Goal: Task Accomplishment & Management: Use online tool/utility

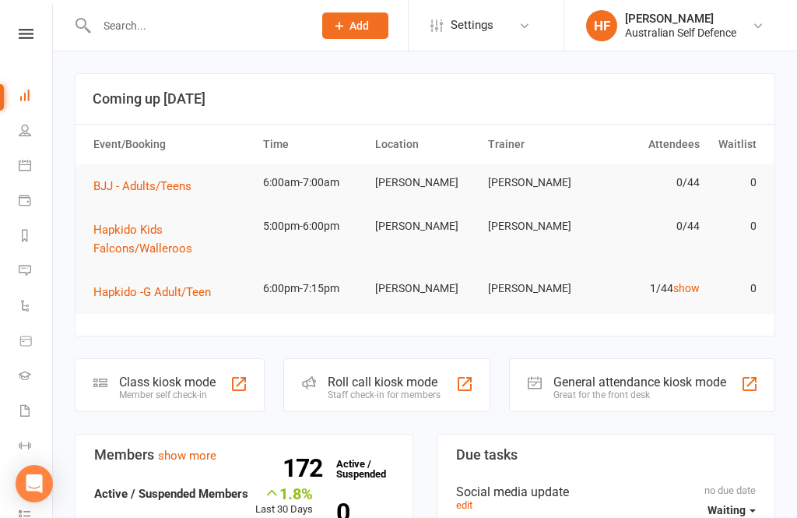
click at [154, 183] on span "BJJ - Adults/Teens" at bounding box center [142, 186] width 98 height 14
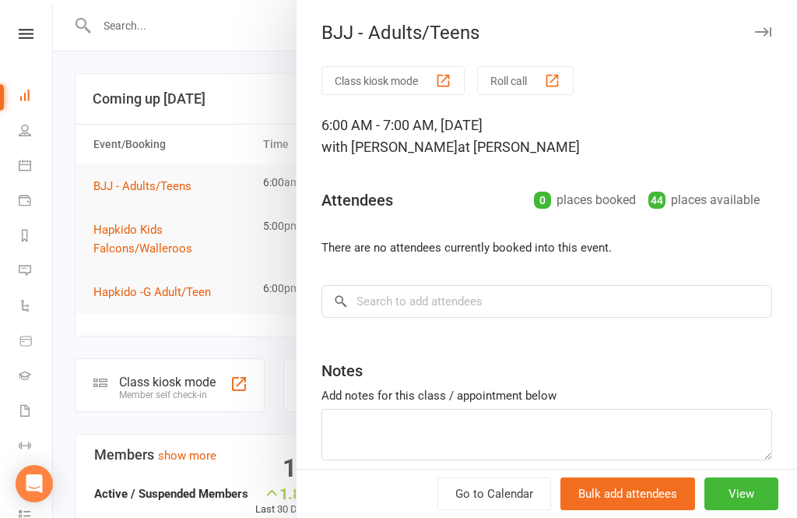
click at [401, 76] on button "Class kiosk mode" at bounding box center [393, 80] width 143 height 29
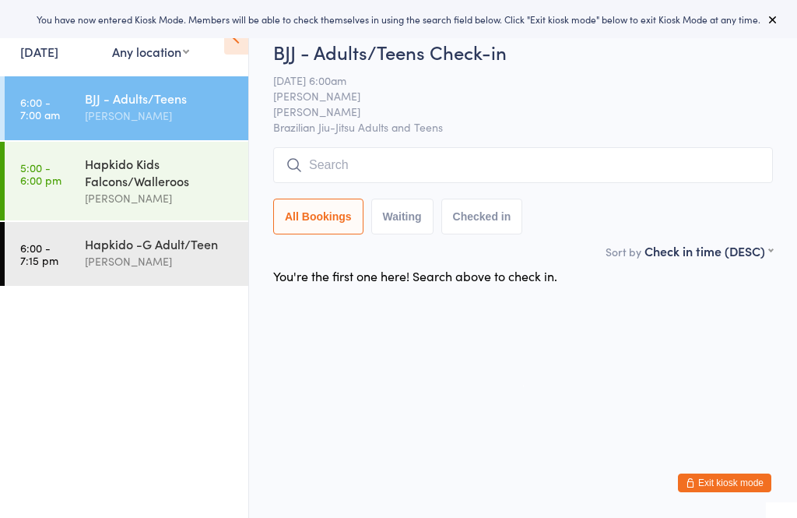
click at [560, 175] on input "search" at bounding box center [523, 165] width 500 height 36
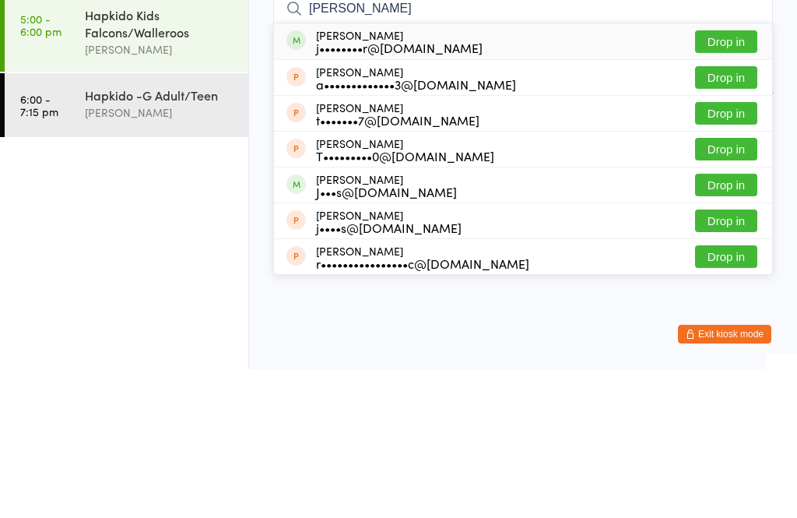
type input "[PERSON_NAME]"
click at [719, 179] on button "Drop in" at bounding box center [726, 190] width 62 height 23
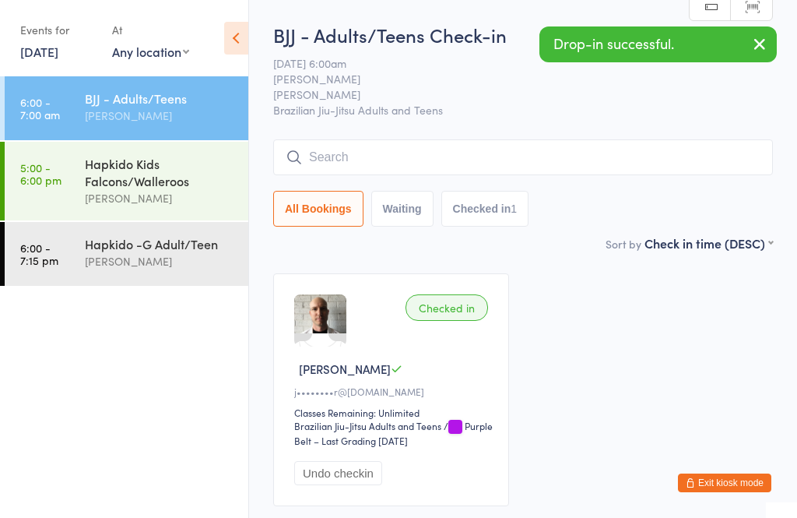
click at [511, 163] on input "search" at bounding box center [523, 157] width 500 height 36
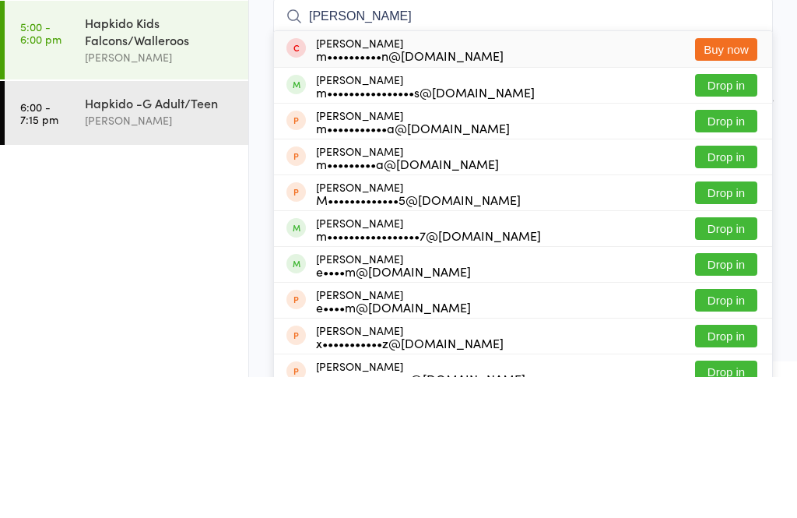
type input "[PERSON_NAME]"
click at [734, 215] on button "Drop in" at bounding box center [726, 226] width 62 height 23
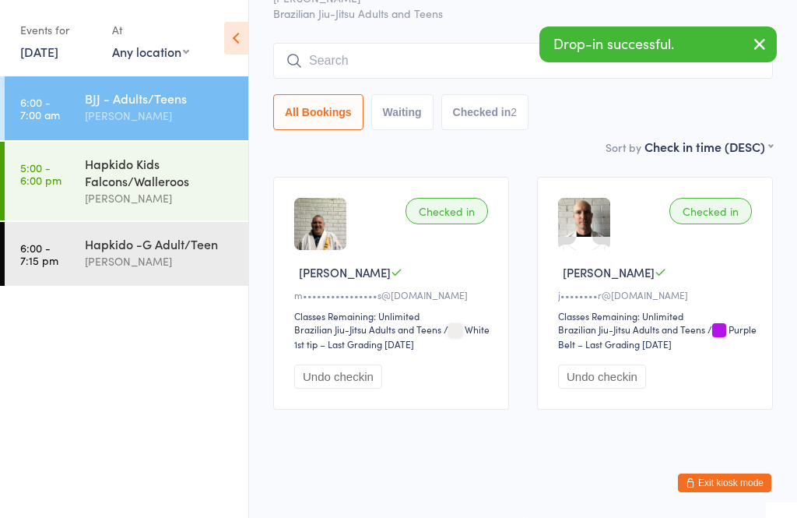
click at [457, 58] on input "search" at bounding box center [523, 61] width 500 height 36
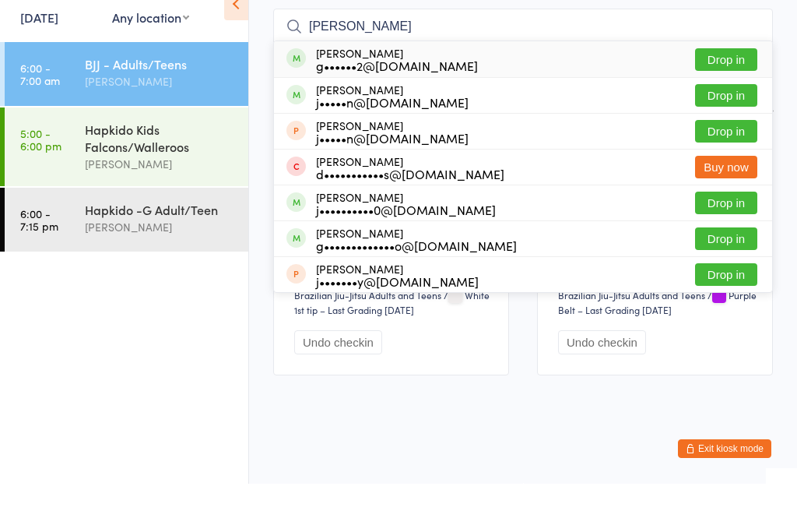
type input "Josh"
click at [730, 83] on button "Drop in" at bounding box center [726, 94] width 62 height 23
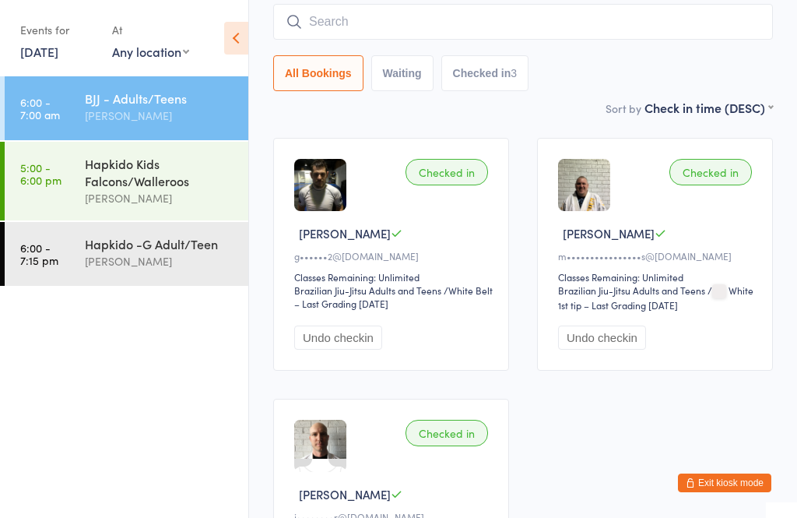
scroll to position [0, 0]
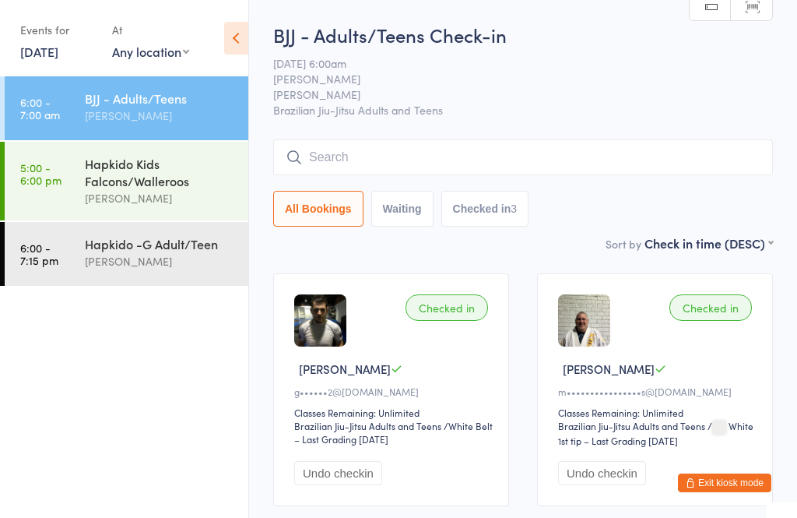
click at [362, 163] on input "search" at bounding box center [523, 157] width 500 height 36
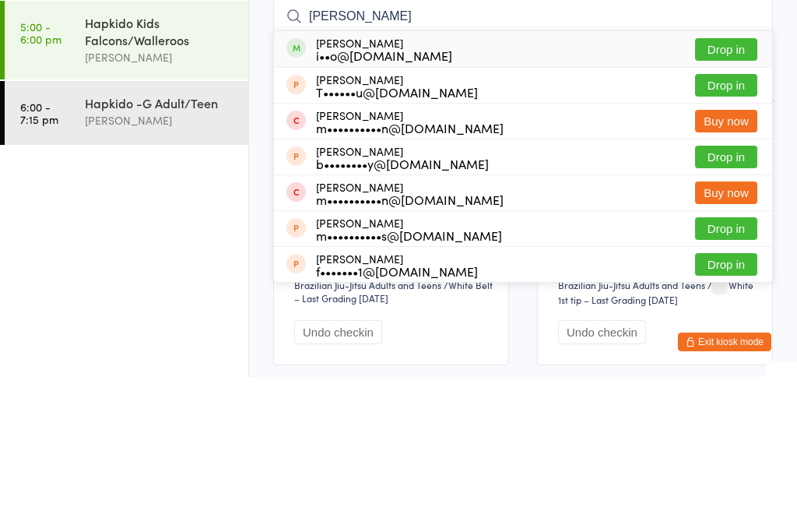
type input "Travis"
click at [730, 179] on button "Drop in" at bounding box center [726, 190] width 62 height 23
